Goal: Task Accomplishment & Management: Manage account settings

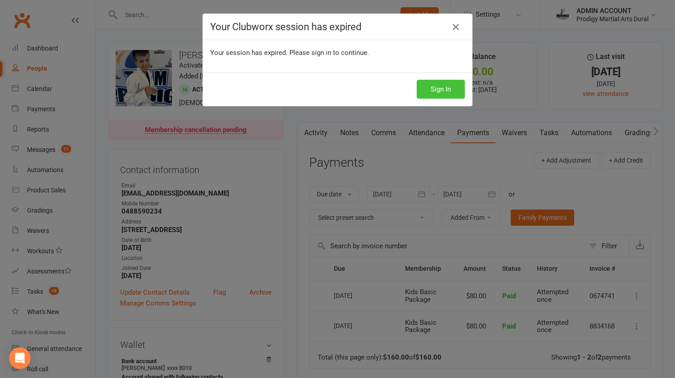
click at [441, 89] on button "Sign In" at bounding box center [441, 89] width 48 height 19
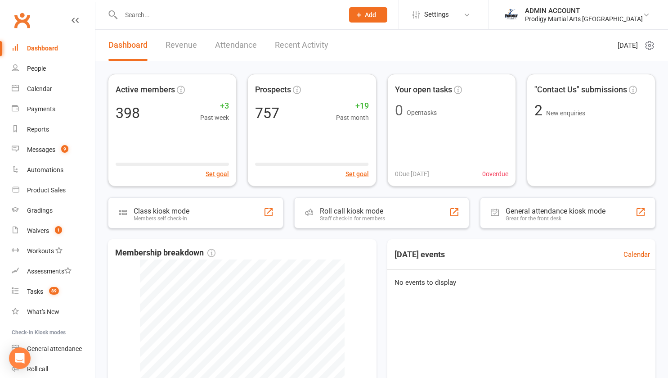
click at [148, 15] on input "text" at bounding box center [227, 15] width 219 height 13
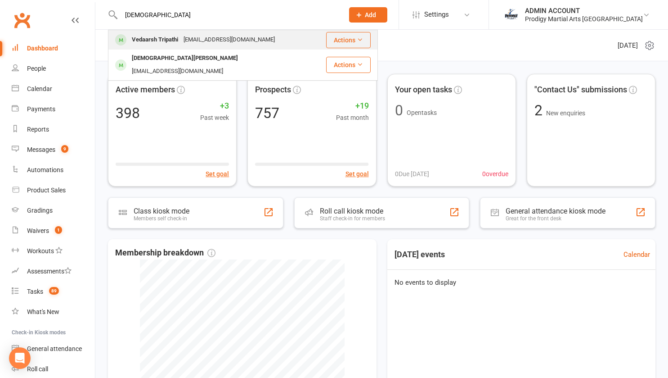
type input "vedaa"
click at [154, 36] on div "Vedaarsh Tripathi" at bounding box center [155, 39] width 52 height 13
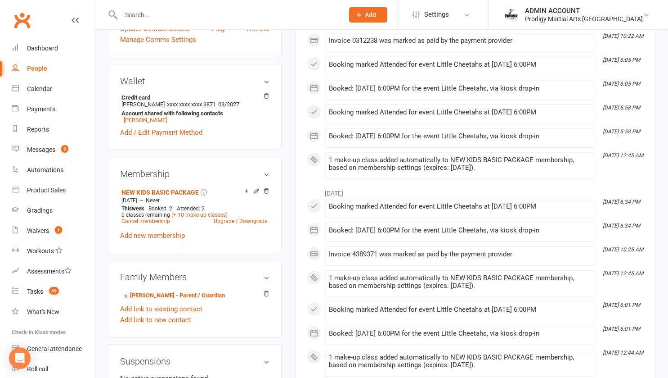
scroll to position [258, 0]
click at [127, 221] on link "Cancel membership" at bounding box center [145, 220] width 49 height 6
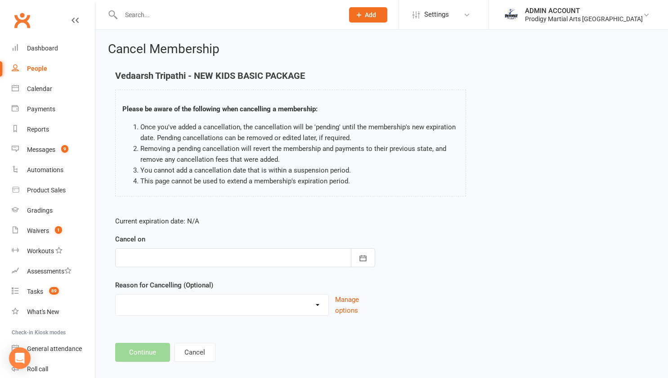
click at [181, 265] on div at bounding box center [245, 257] width 260 height 19
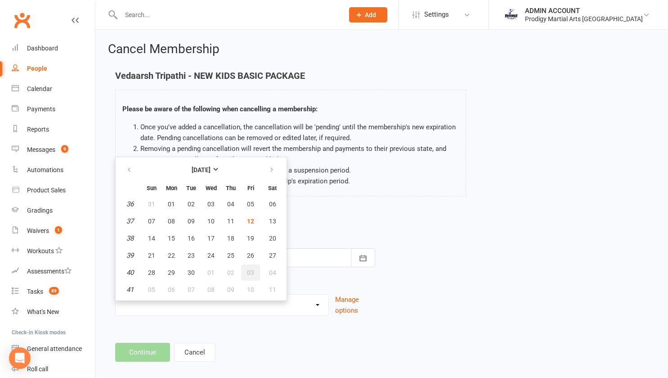
click at [247, 270] on span "03" at bounding box center [250, 272] width 7 height 7
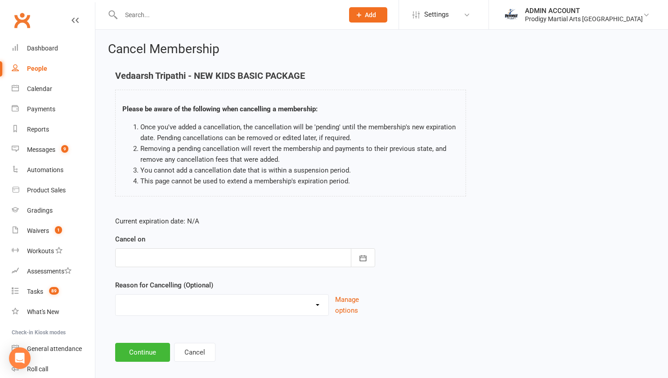
type input "03 Oct 2025"
click at [210, 304] on select "Holiday Injury Loss of Interest Moving Scheduling Issues Other reason" at bounding box center [222, 303] width 213 height 18
click at [302, 310] on select "Holiday Injury Loss of Interest Moving Scheduling Issues Other reason" at bounding box center [222, 303] width 213 height 18
select select "5"
click at [116, 294] on select "Holiday Injury Loss of Interest Moving Scheduling Issues Other reason" at bounding box center [222, 303] width 213 height 18
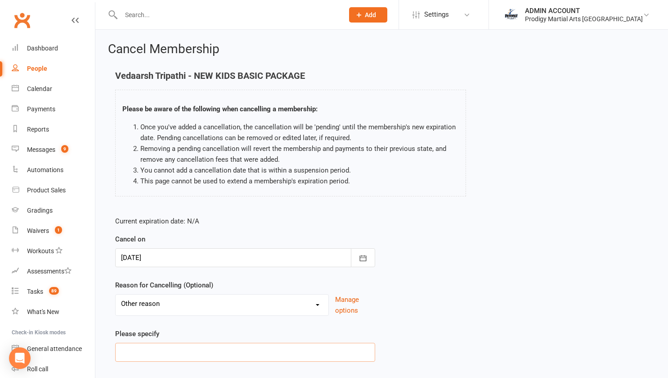
click at [142, 354] on input at bounding box center [245, 351] width 260 height 19
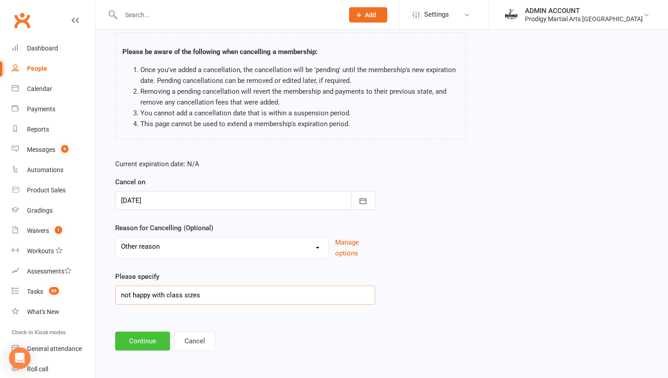
type input "not happy with class sizes"
click at [142, 335] on button "Continue" at bounding box center [142, 340] width 55 height 19
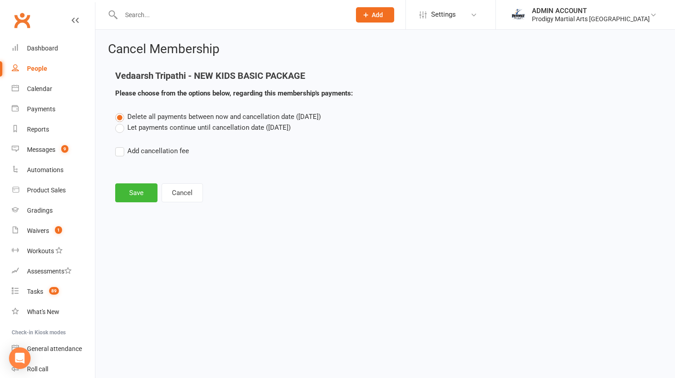
click at [122, 125] on label "Let payments continue until cancellation date (Oct 3, 2025)" at bounding box center [202, 127] width 175 height 11
click at [121, 122] on input "Let payments continue until cancellation date (Oct 3, 2025)" at bounding box center [118, 122] width 6 height 0
click at [120, 156] on div "Delete all payments between now and cancellation date (Oct 3, 2025) Let payment…" at bounding box center [384, 140] width 553 height 58
click at [120, 155] on label "Add cancellation fee" at bounding box center [152, 150] width 74 height 11
click at [120, 145] on input "Add cancellation fee" at bounding box center [118, 145] width 6 height 0
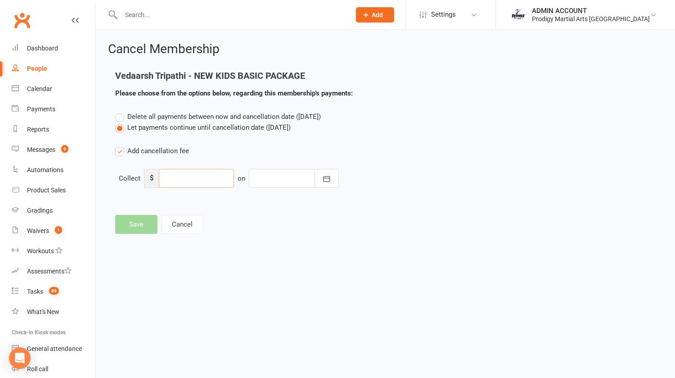
click at [183, 183] on input "number" at bounding box center [196, 178] width 75 height 19
type input "180.00"
click at [324, 177] on icon "button" at bounding box center [327, 178] width 7 height 6
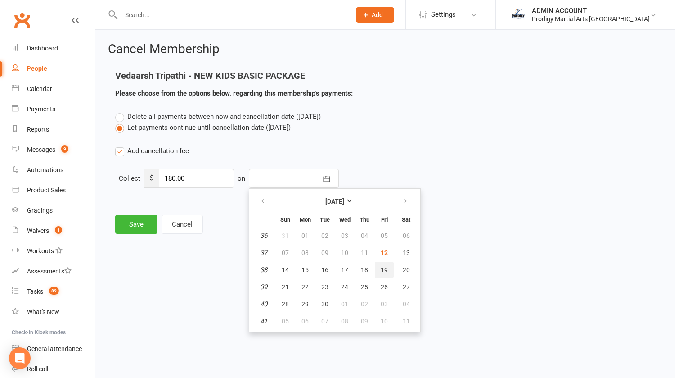
click at [383, 272] on span "19" at bounding box center [384, 269] width 7 height 7
type input "19 Sep 2025"
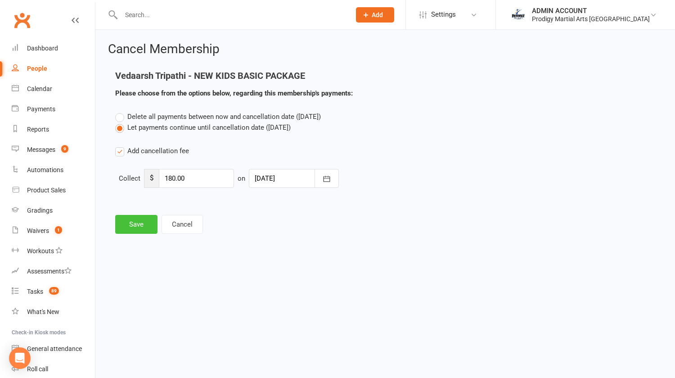
click at [130, 220] on button "Save" at bounding box center [136, 224] width 42 height 19
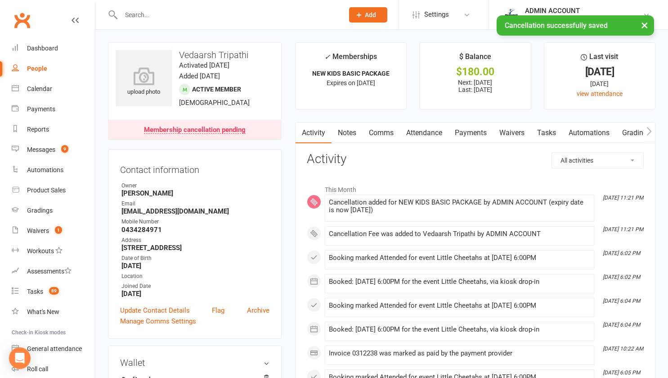
click at [466, 132] on link "Payments" at bounding box center [471, 132] width 45 height 21
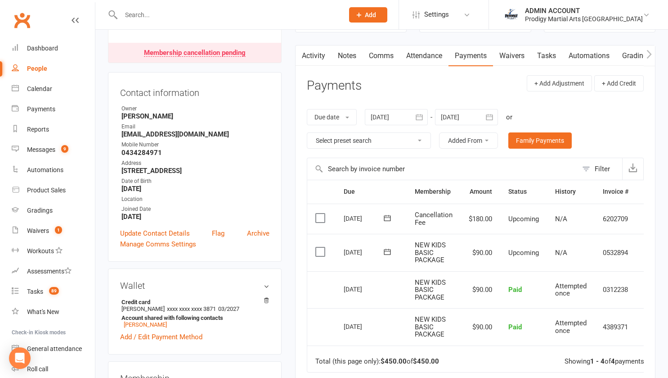
scroll to position [64, 0]
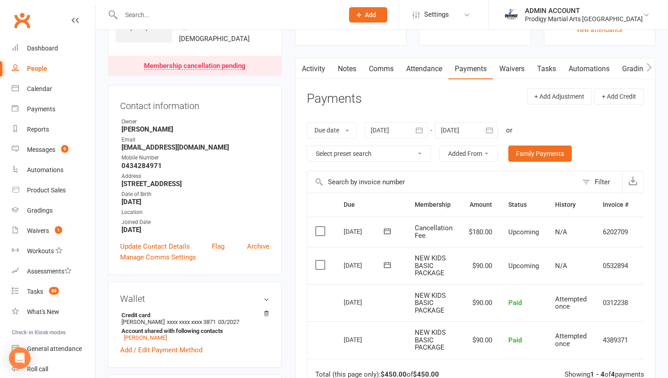
click at [412, 122] on div at bounding box center [396, 130] width 63 height 16
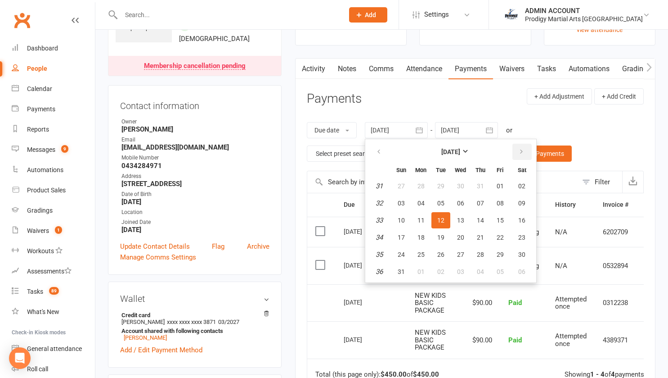
click at [524, 150] on icon "button" at bounding box center [521, 151] width 6 height 7
click at [403, 200] on span "07" at bounding box center [401, 202] width 7 height 7
type input "07 Sep 2025"
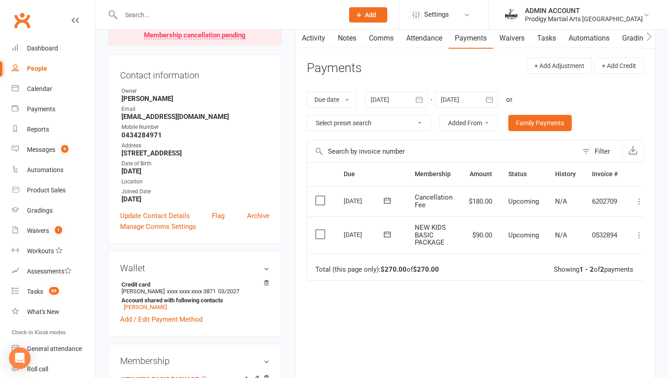
scroll to position [72, 0]
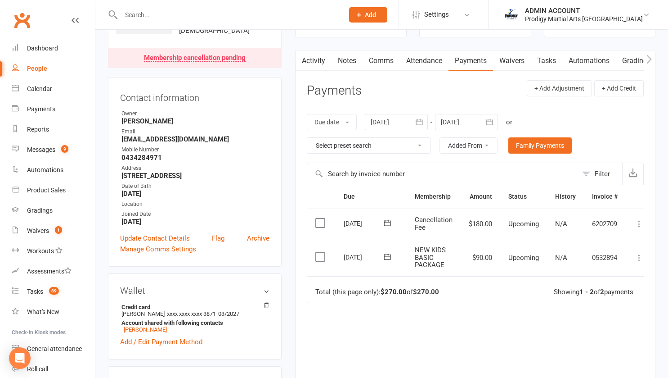
click at [345, 314] on div "Due Contact Membership Amount Status History Invoice # Select this 19 Sep 2025 …" at bounding box center [475, 301] width 337 height 234
click at [45, 235] on link "Waivers 1" at bounding box center [53, 230] width 83 height 20
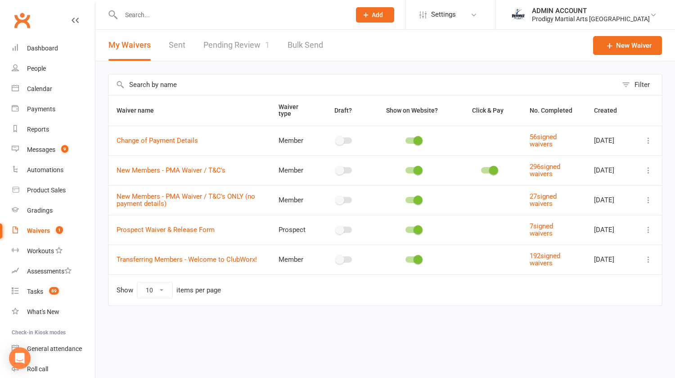
click at [233, 42] on link "Pending Review 1" at bounding box center [236, 45] width 66 height 31
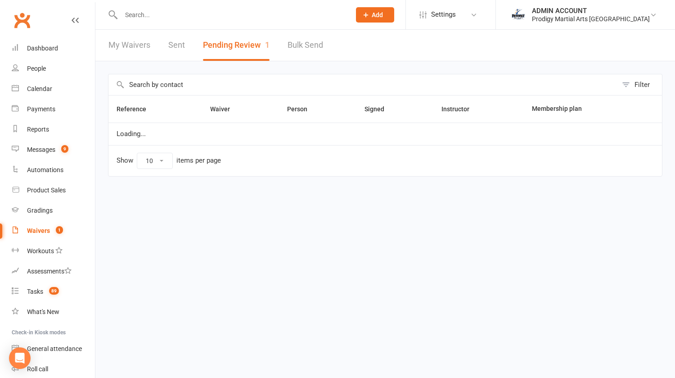
select select "100"
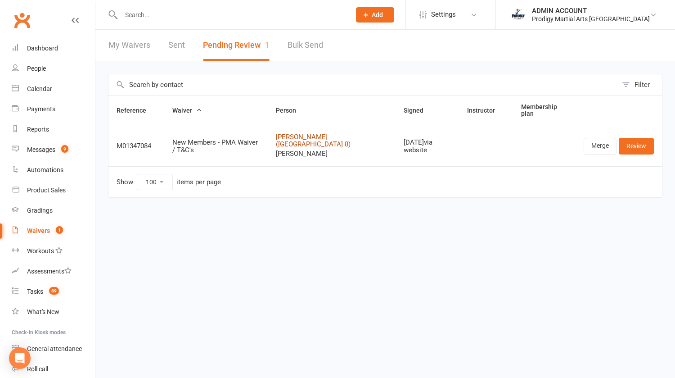
click at [288, 133] on link "Madhusudhan Muddugiriyappa (Nikshith 8)" at bounding box center [332, 140] width 112 height 15
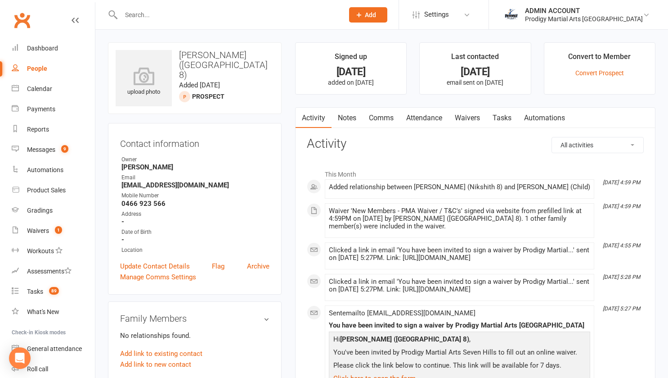
click at [178, 16] on input "text" at bounding box center [227, 15] width 219 height 13
paste input "Jeya Krunal"
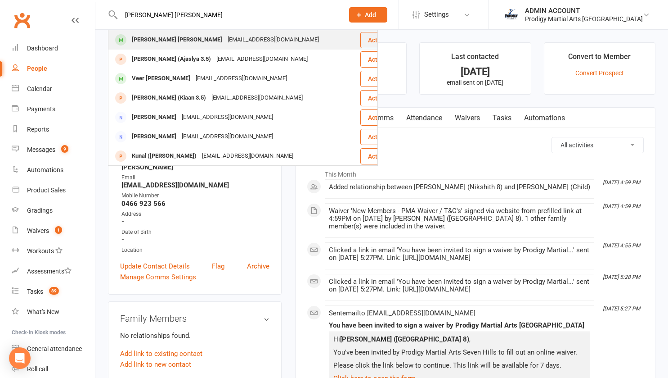
type input "Jeya Krunal"
click at [225, 40] on div "Minalpatel038@gmail.com" at bounding box center [273, 39] width 97 height 13
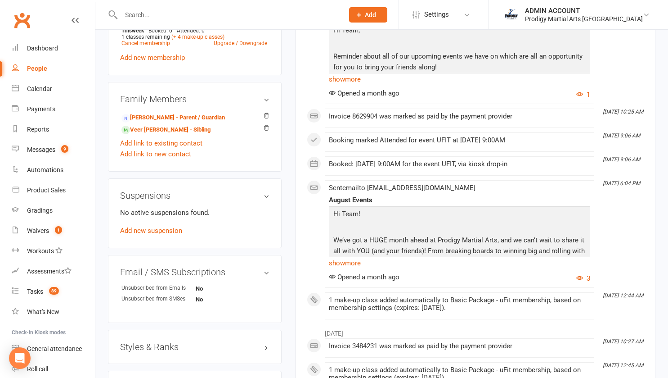
scroll to position [454, 0]
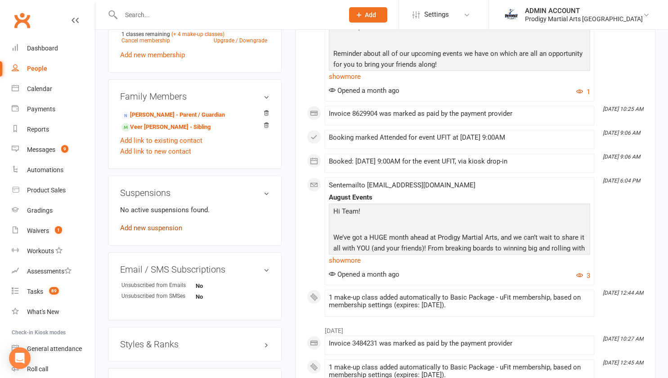
click at [161, 228] on link "Add new suspension" at bounding box center [151, 228] width 62 height 8
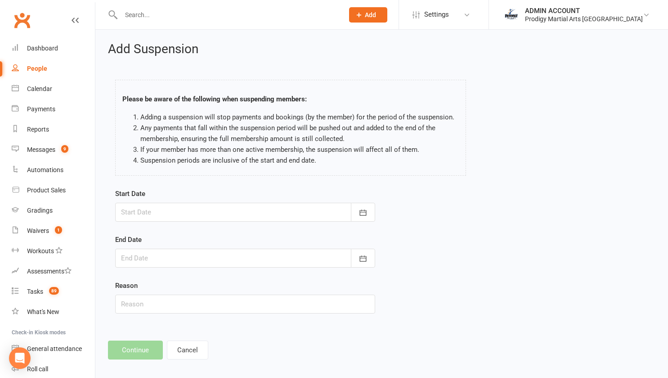
click at [204, 205] on div at bounding box center [245, 211] width 260 height 19
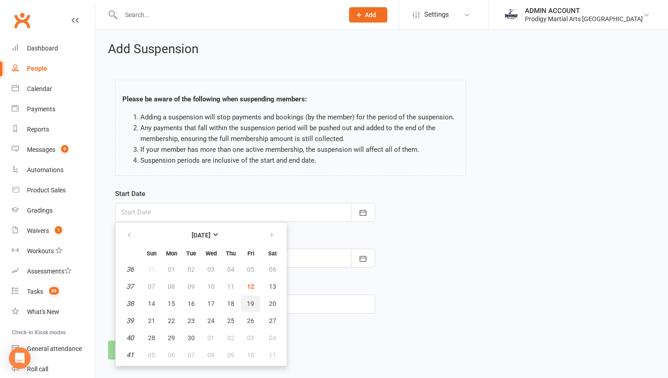
click at [243, 301] on button "19" at bounding box center [250, 303] width 19 height 16
type input "19 Sep 2025"
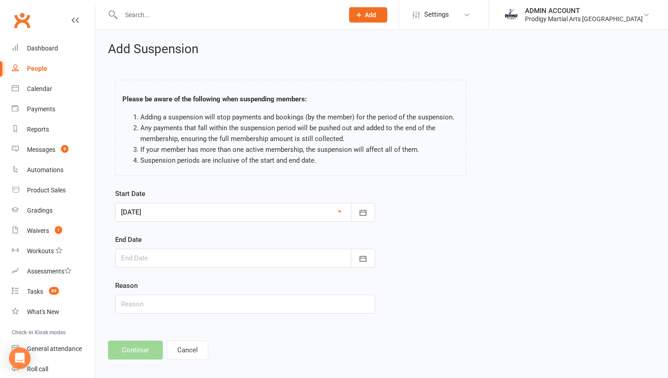
click at [230, 256] on div at bounding box center [245, 257] width 260 height 19
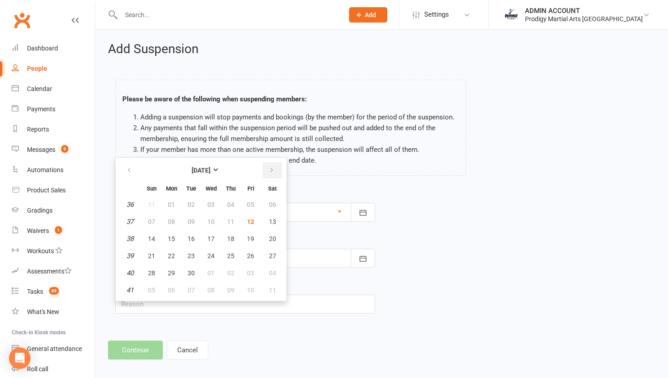
click at [272, 168] on icon "button" at bounding box center [272, 169] width 6 height 7
click at [274, 171] on button "button" at bounding box center [272, 170] width 19 height 16
click at [232, 238] on span "13" at bounding box center [230, 238] width 7 height 7
type input "13 Nov 2025"
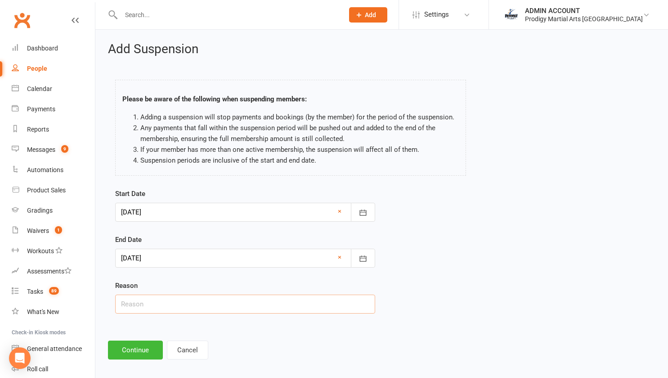
click at [210, 297] on input "text" at bounding box center [245, 303] width 260 height 19
type input "wants a break"
click at [126, 345] on button "Continue" at bounding box center [135, 349] width 55 height 19
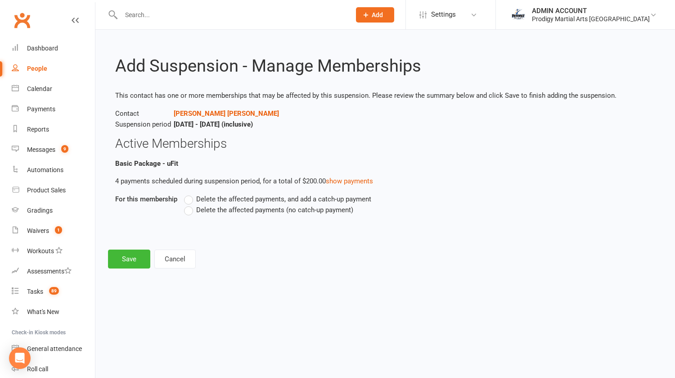
click at [193, 212] on label "Delete the affected payments (no catch-up payment)" at bounding box center [268, 209] width 169 height 11
click at [190, 204] on input "Delete the affected payments (no catch-up payment)" at bounding box center [187, 204] width 6 height 0
click at [130, 259] on button "Save" at bounding box center [129, 258] width 42 height 19
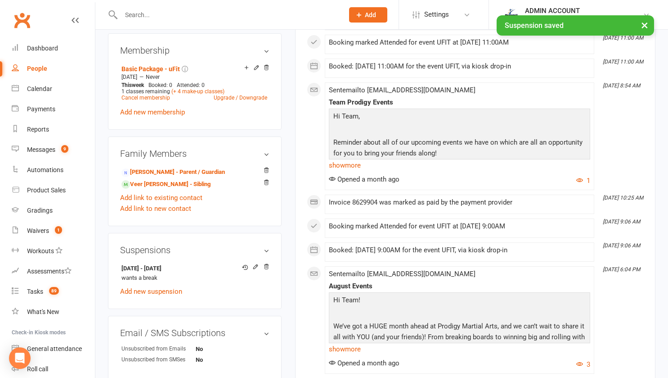
scroll to position [405, 0]
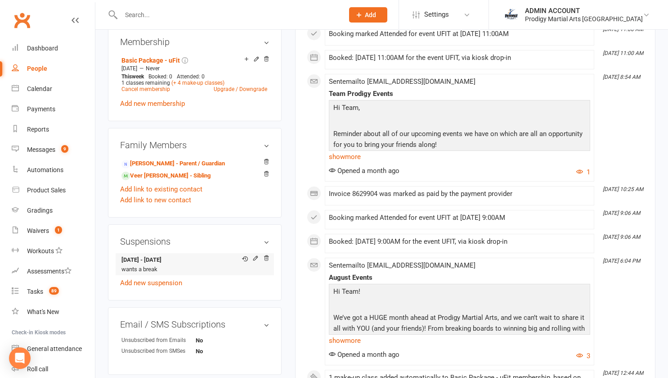
click at [129, 259] on strong "19 Sep 2025 - 13 Nov 2025" at bounding box center [193, 259] width 144 height 9
copy strong "19 Sep 2025 - 13 Nov 2025"
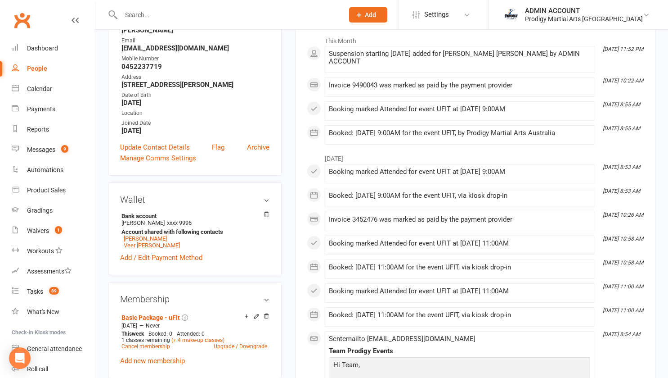
scroll to position [0, 0]
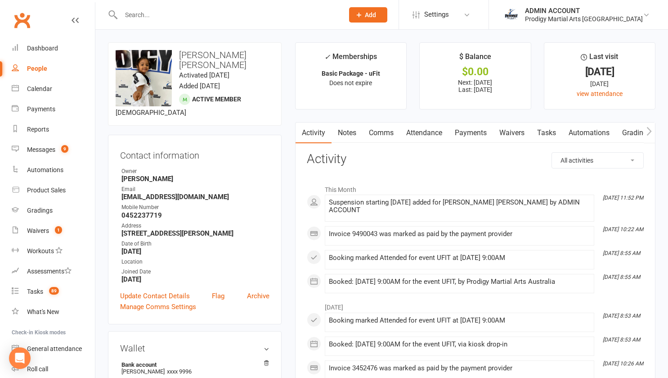
click at [463, 135] on link "Payments" at bounding box center [471, 132] width 45 height 21
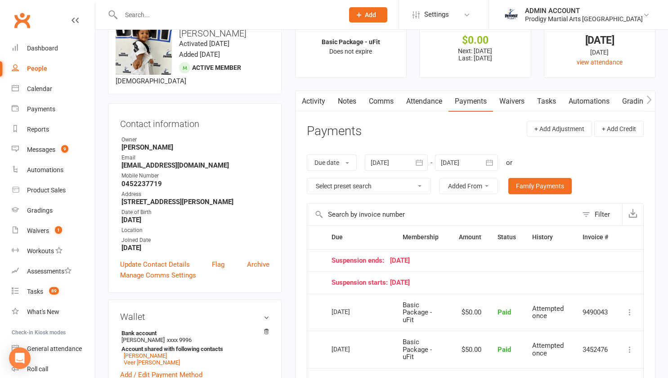
scroll to position [31, 0]
click at [459, 162] on div at bounding box center [466, 163] width 63 height 16
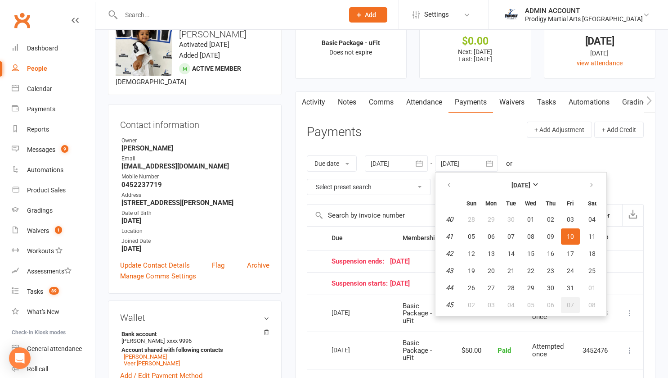
click at [573, 303] on span "07" at bounding box center [570, 304] width 7 height 7
type input "07 Nov 2025"
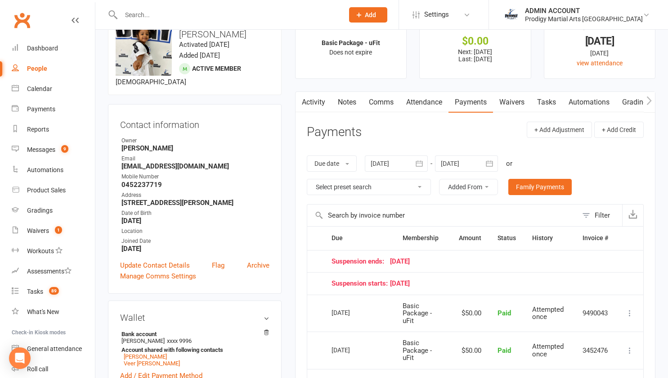
scroll to position [0, 0]
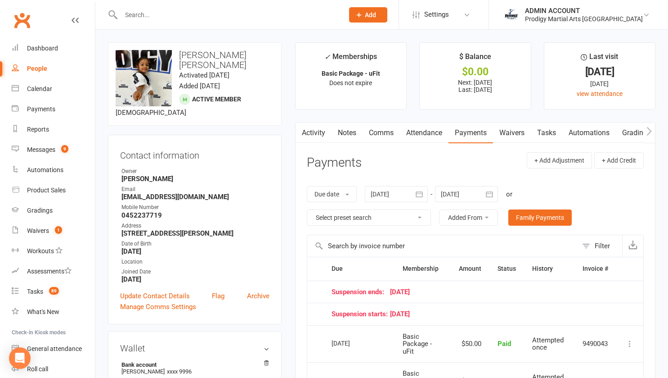
click at [176, 15] on input "text" at bounding box center [227, 15] width 219 height 13
type input "mobin"
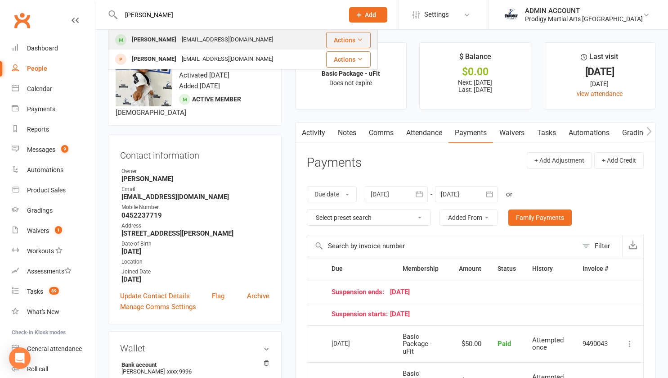
click at [162, 38] on div "Mobin Khanpour" at bounding box center [154, 39] width 50 height 13
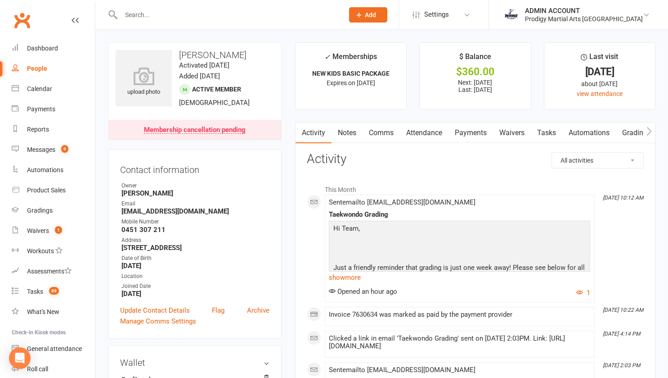
click at [464, 128] on link "Payments" at bounding box center [471, 132] width 45 height 21
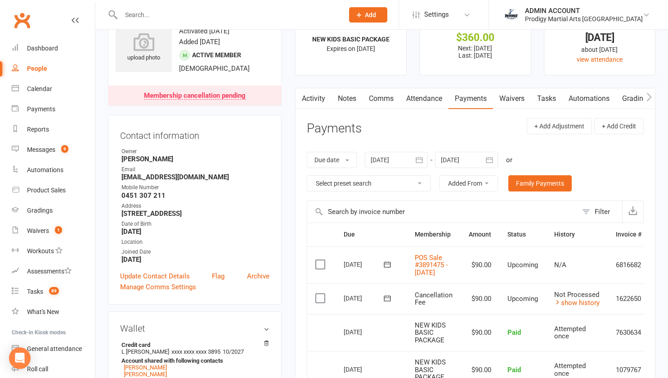
scroll to position [33, 0]
click at [459, 157] on div at bounding box center [466, 161] width 63 height 16
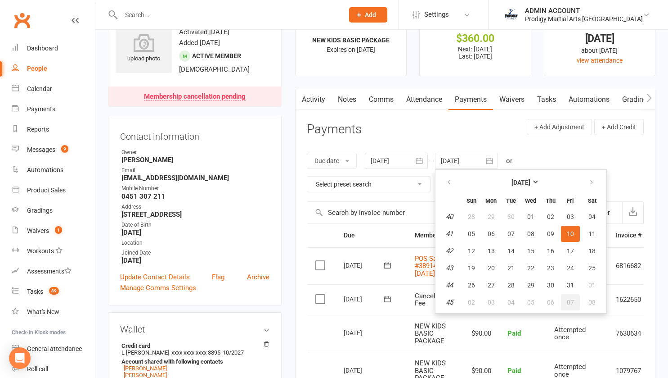
click at [579, 299] on button "07" at bounding box center [570, 302] width 19 height 16
type input "07 Nov 2025"
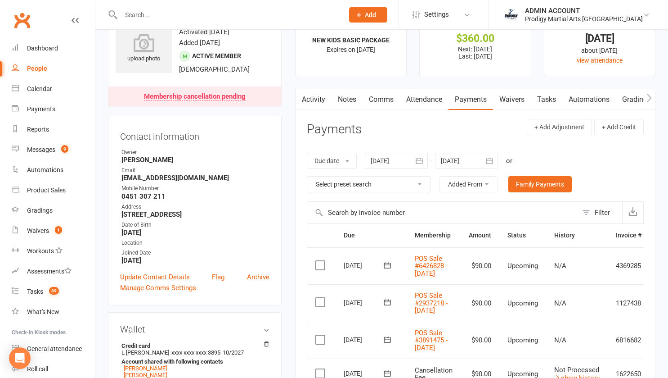
click at [579, 299] on td "N/A" at bounding box center [577, 302] width 62 height 37
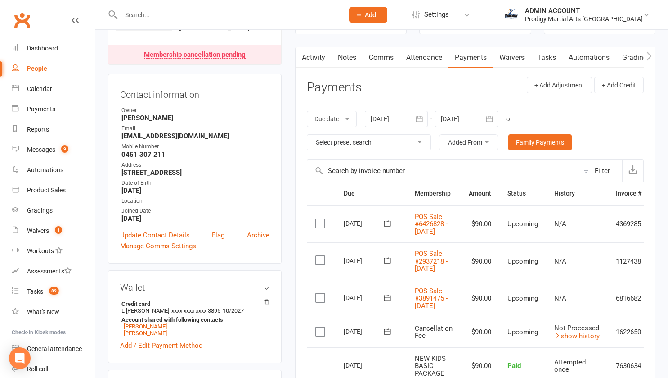
scroll to position [0, 0]
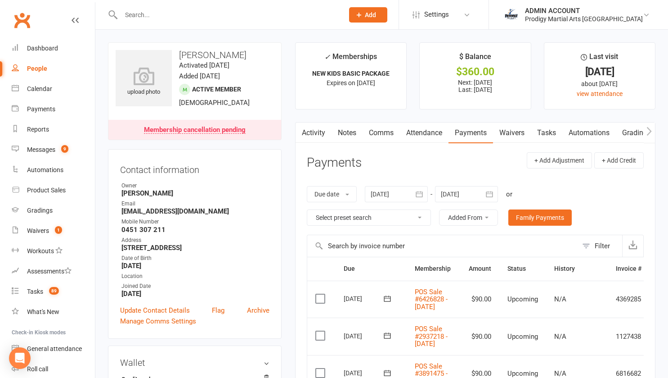
click at [174, 14] on input "text" at bounding box center [227, 15] width 219 height 13
type input "gomes"
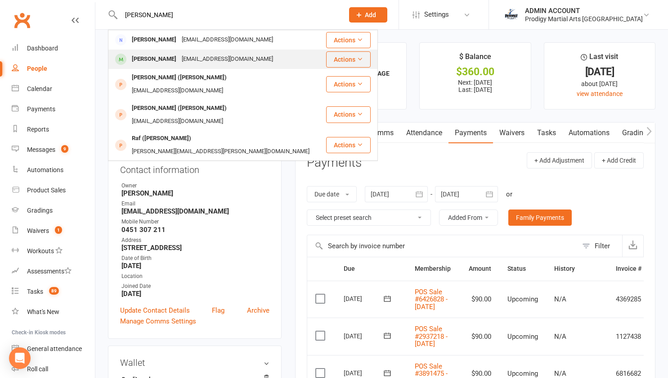
click at [152, 63] on div "Xavier Gomes" at bounding box center [154, 59] width 50 height 13
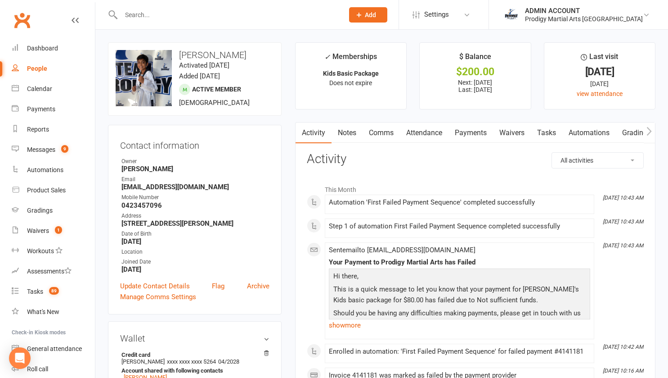
click at [481, 125] on link "Payments" at bounding box center [471, 132] width 45 height 21
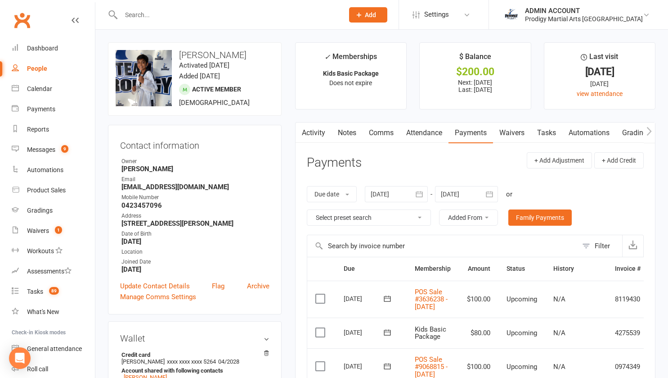
click at [481, 125] on link "Payments" at bounding box center [471, 132] width 45 height 21
click at [42, 47] on div "Dashboard" at bounding box center [42, 48] width 31 height 7
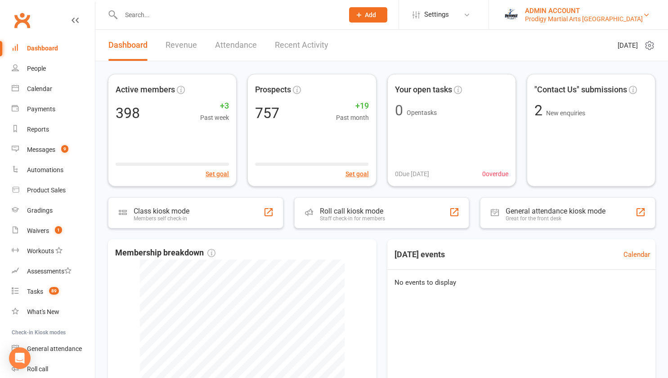
click at [581, 20] on div "Prodigy Martial Arts Seven Hills" at bounding box center [584, 19] width 118 height 8
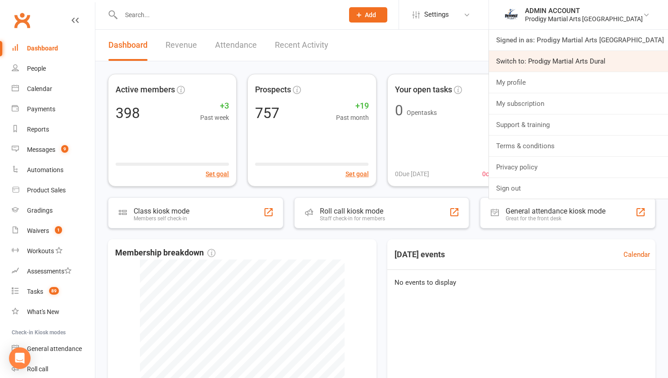
click at [571, 61] on link "Switch to: Prodigy Martial Arts Dural" at bounding box center [578, 61] width 179 height 21
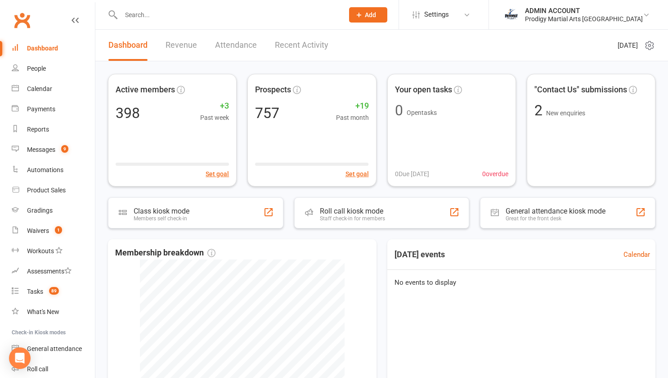
click at [150, 16] on input "text" at bounding box center [227, 15] width 219 height 13
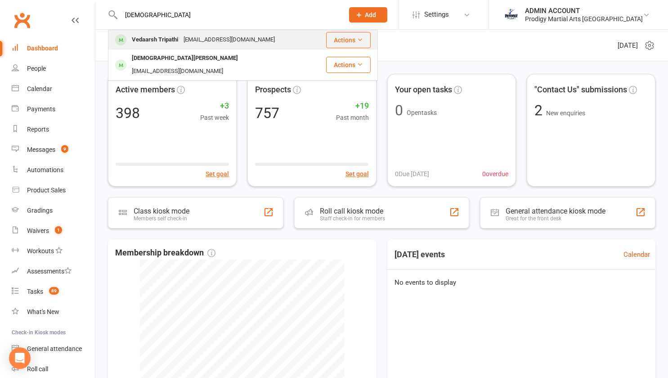
type input "vedaa"
click at [158, 37] on div "Vedaarsh Tripathi" at bounding box center [155, 39] width 52 height 13
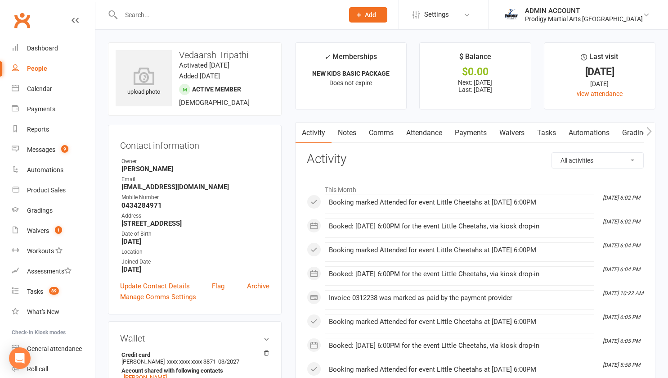
click at [475, 130] on link "Payments" at bounding box center [471, 132] width 45 height 21
